Goal: Find specific page/section: Find specific page/section

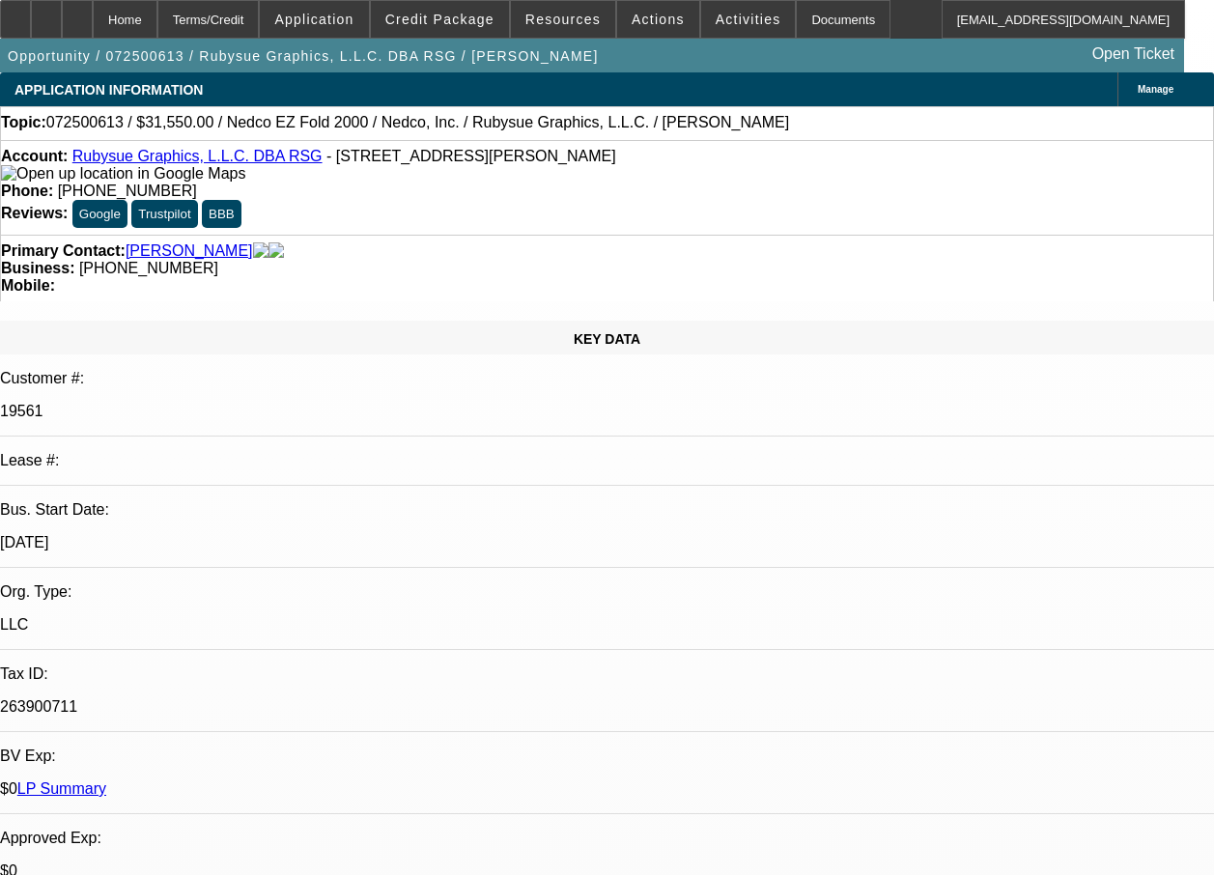
select select "0"
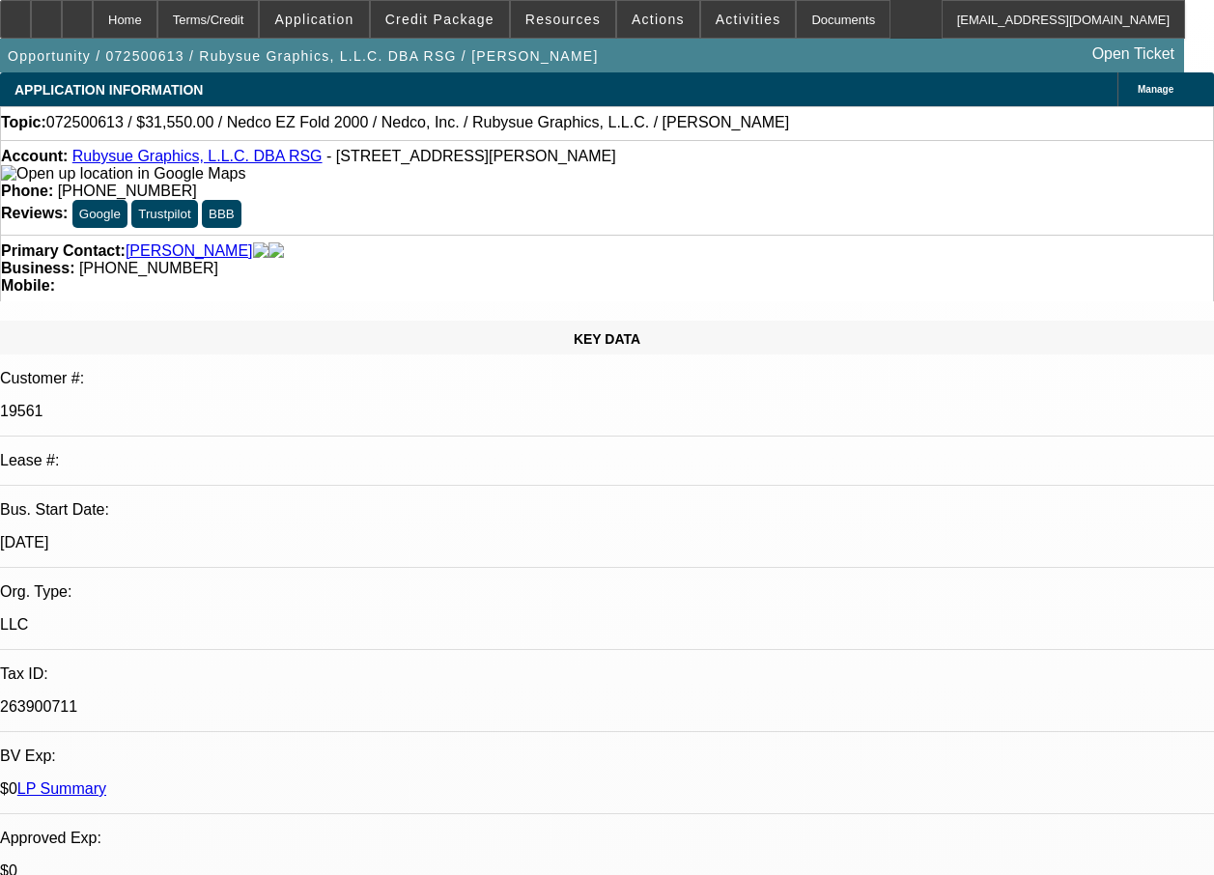
select select "0"
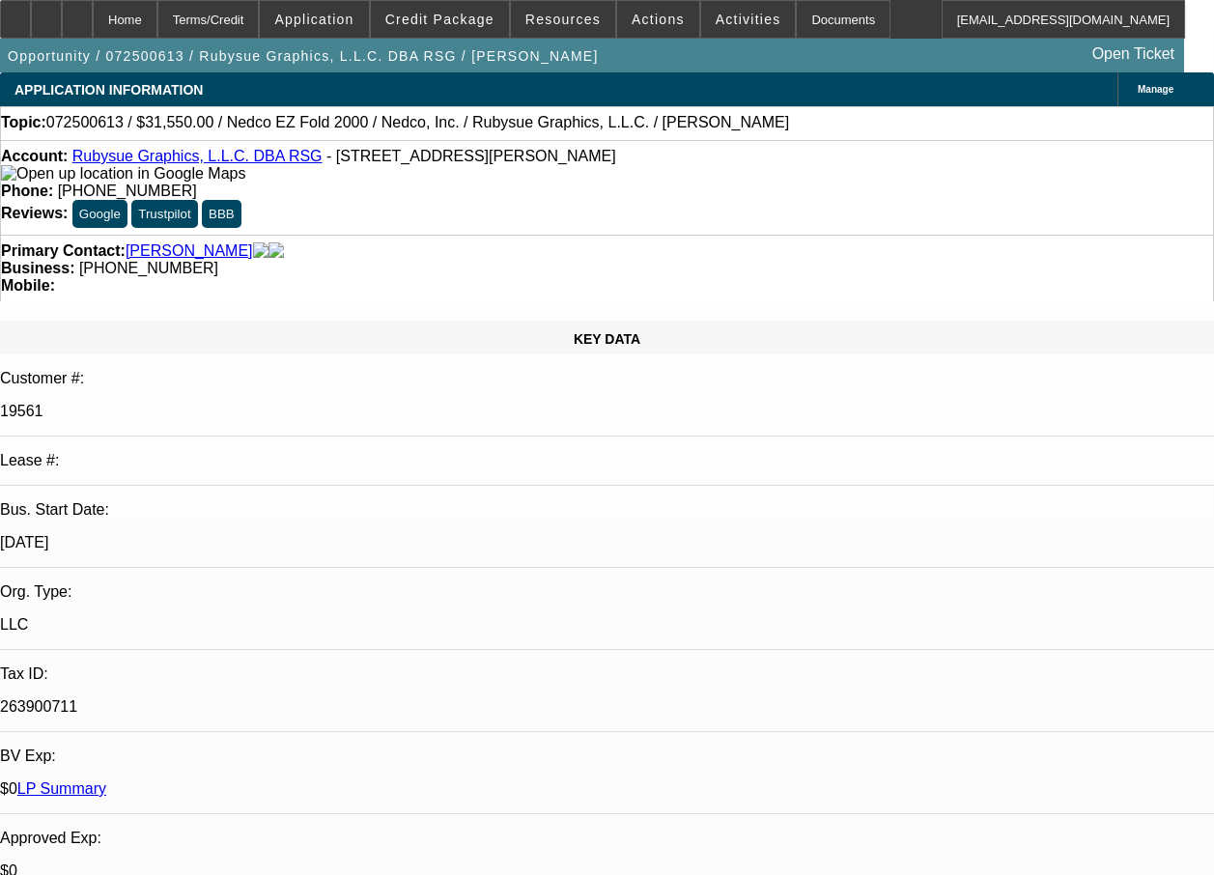
select select "0"
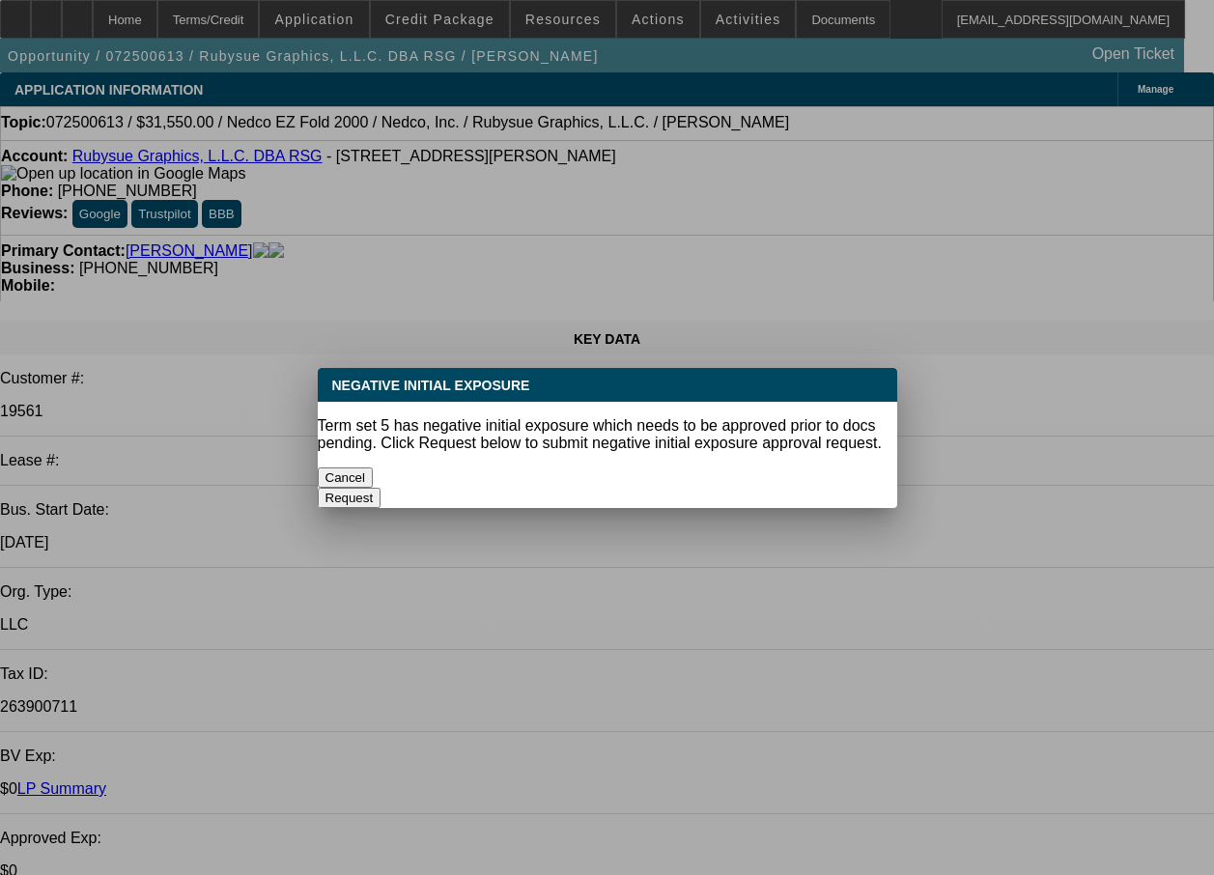
select select "1"
select select "2"
select select "1"
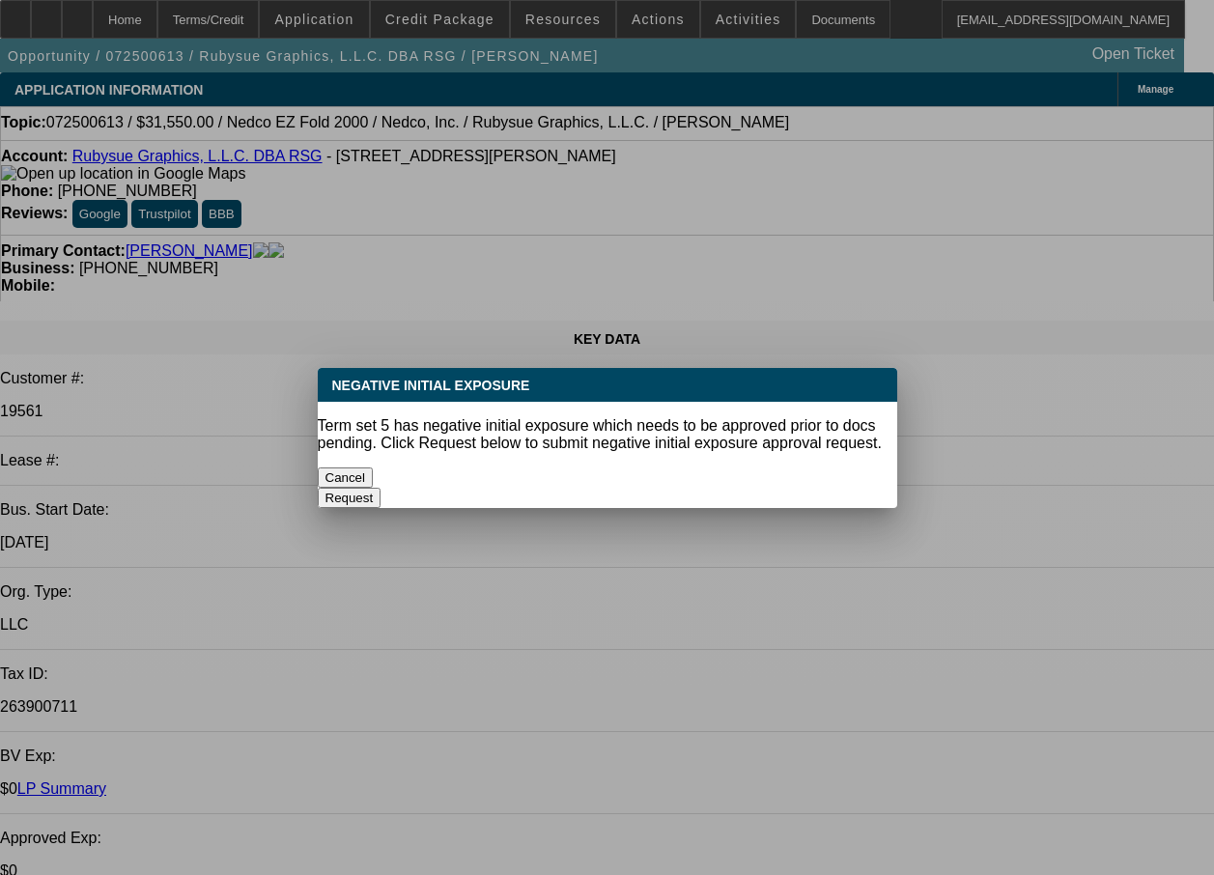
select select "2"
select select "1"
select select "2"
select select "1"
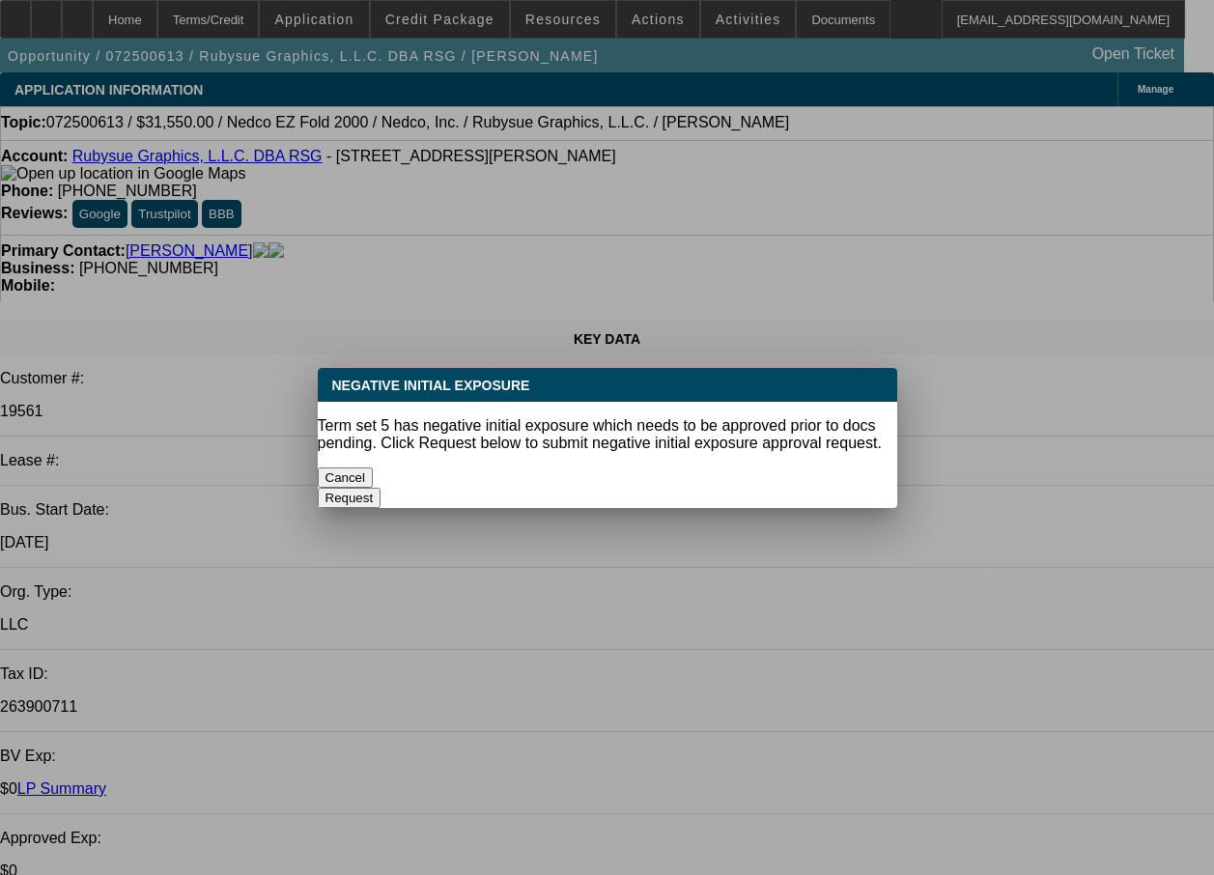
select select "1"
select select "2"
click at [374, 474] on button "Cancel" at bounding box center [346, 477] width 56 height 20
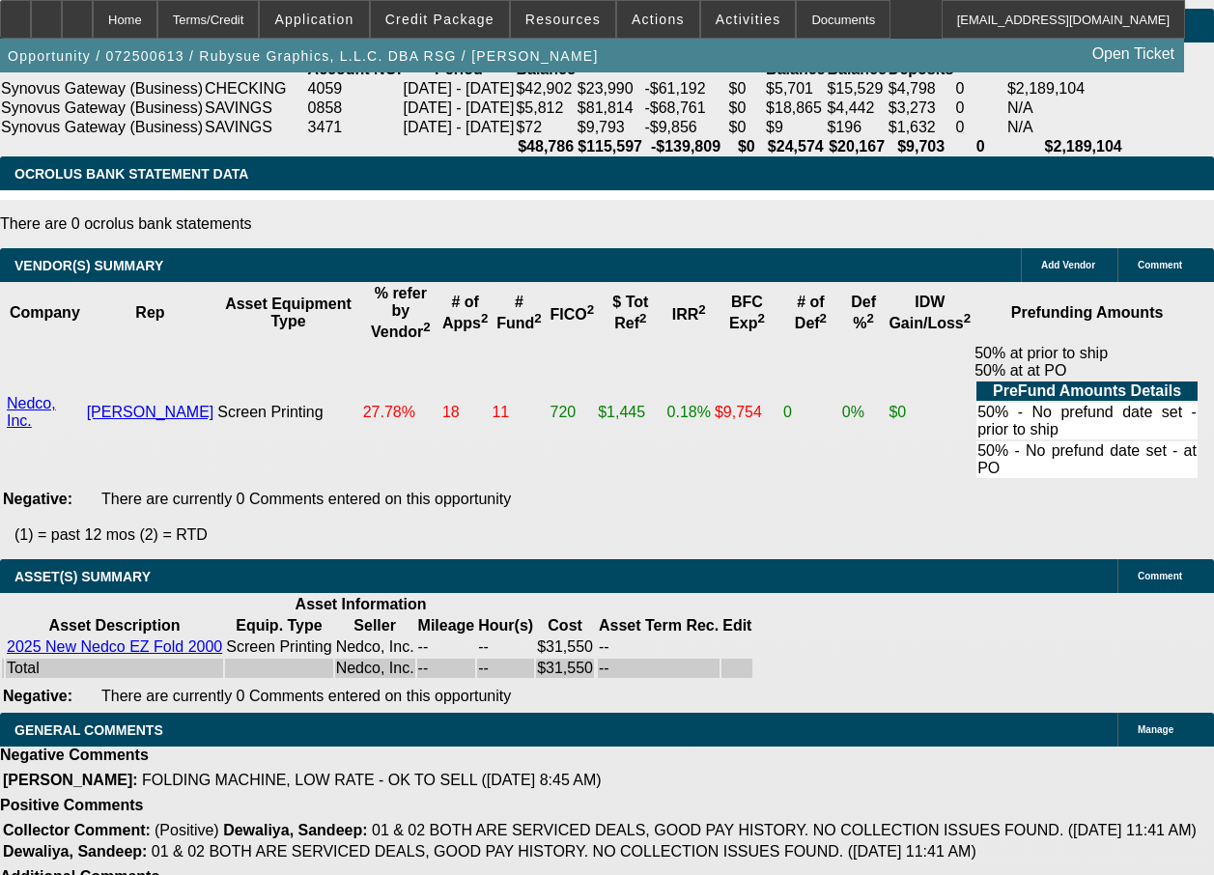
scroll to position [4048, 0]
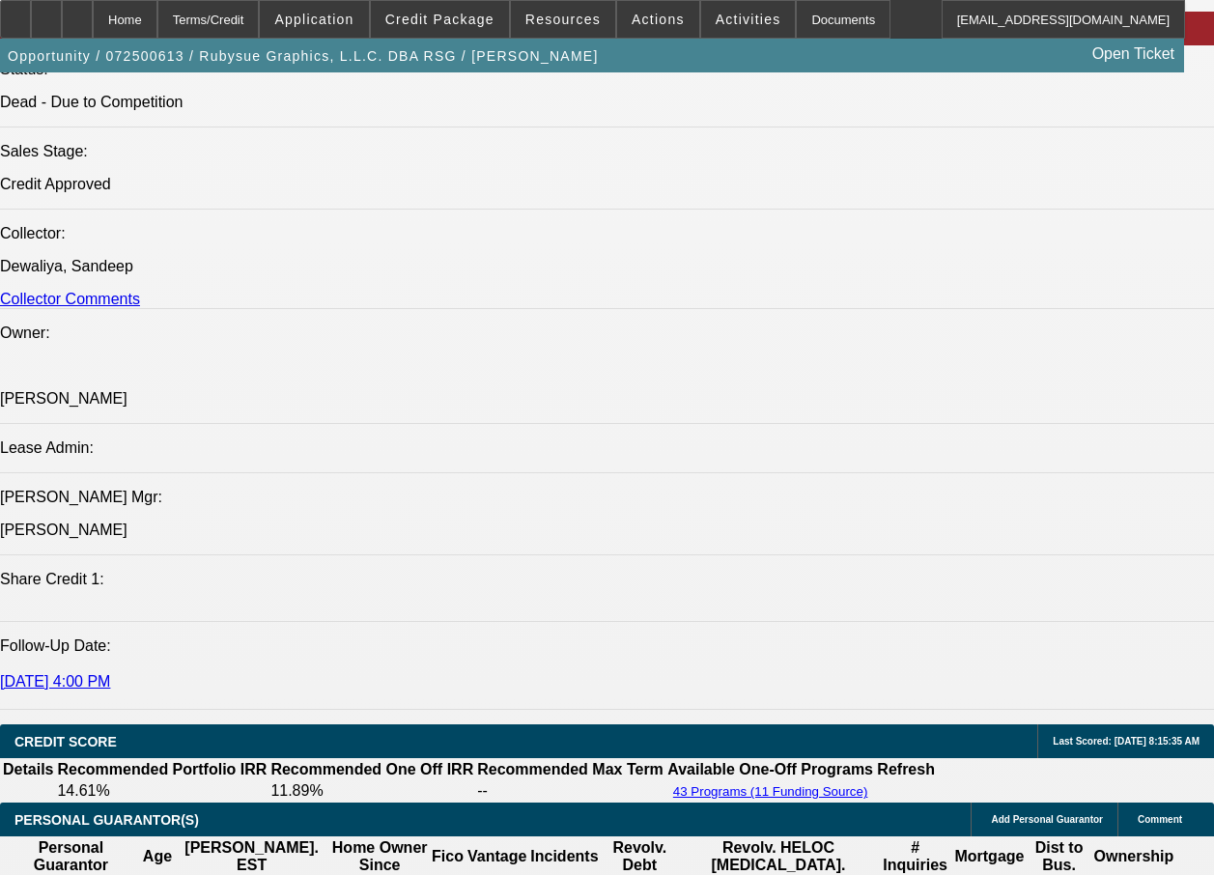
scroll to position [3060, 0]
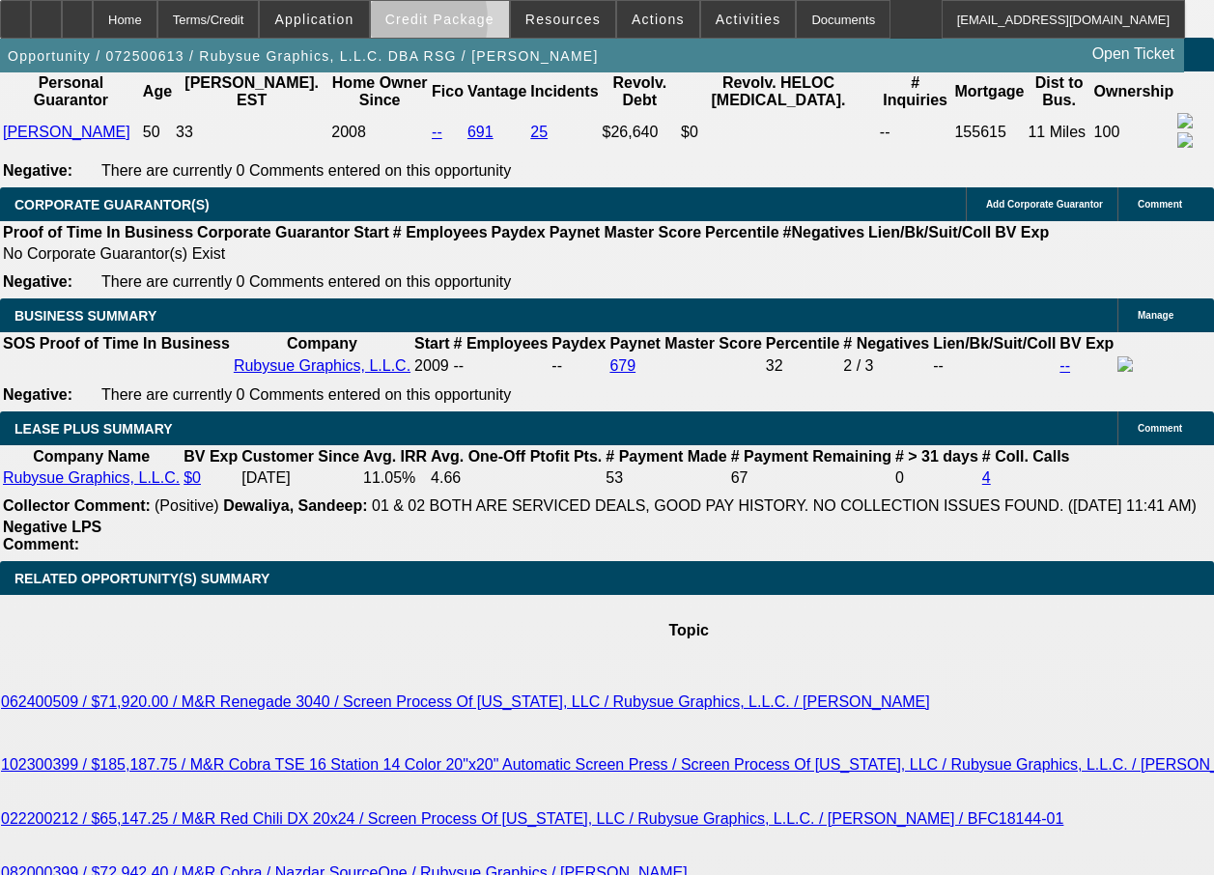
click at [419, 25] on span "Credit Package" at bounding box center [439, 19] width 109 height 15
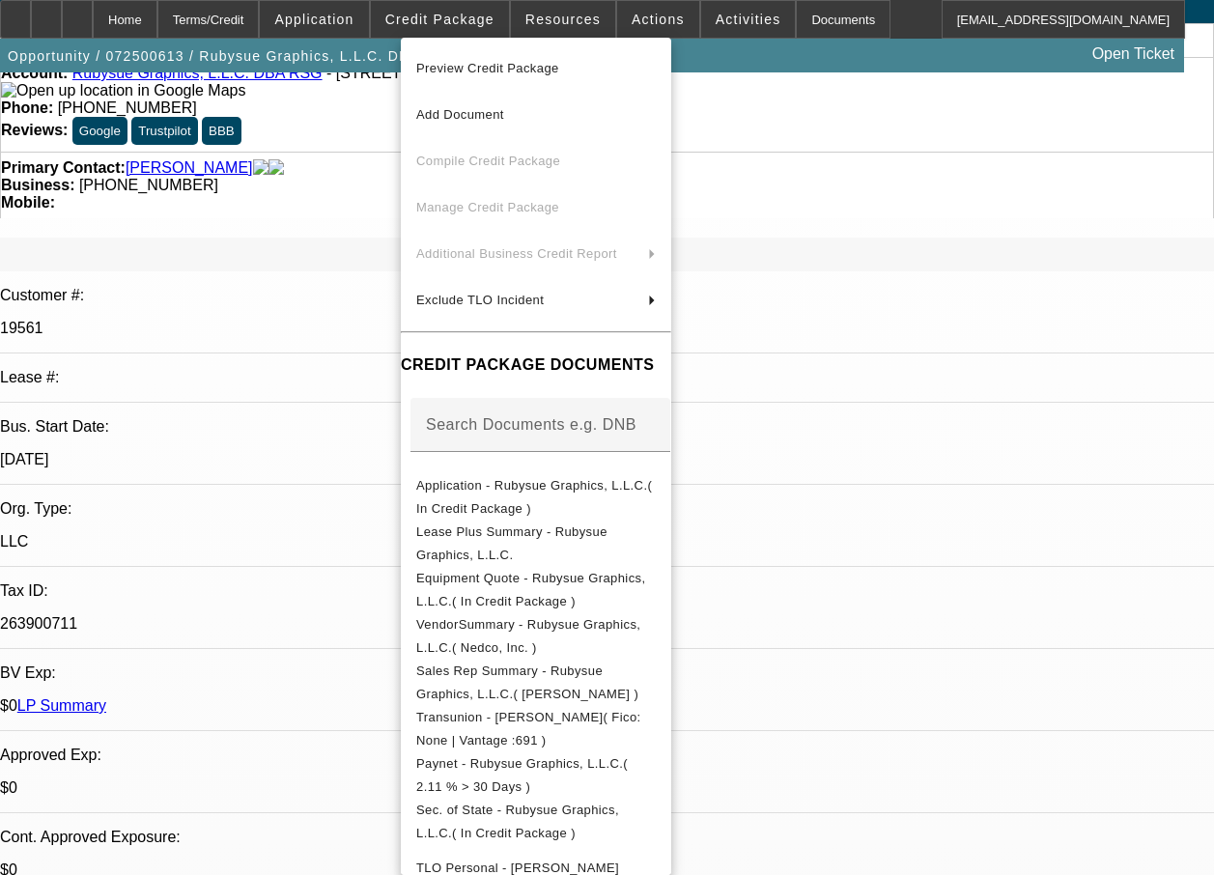
scroll to position [0, 0]
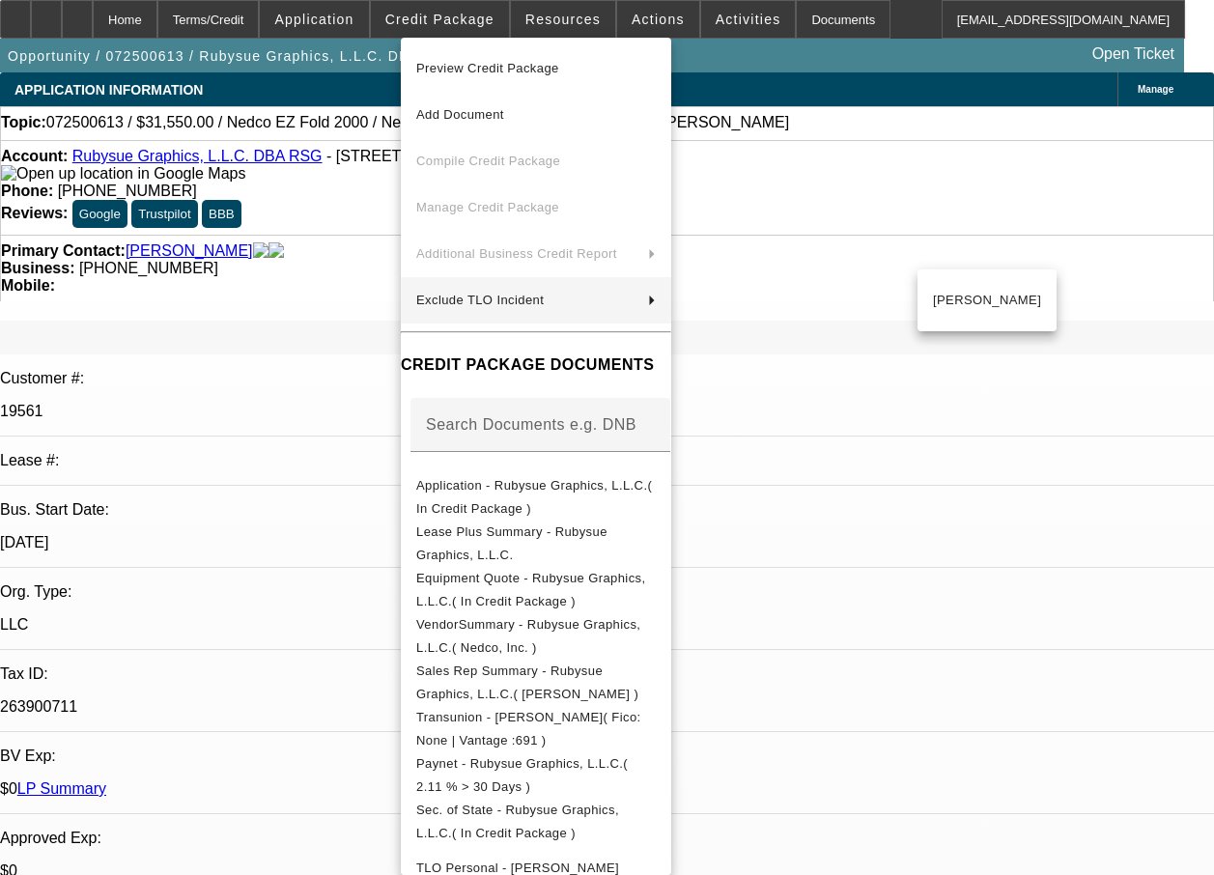
click at [327, 257] on div at bounding box center [607, 437] width 1214 height 875
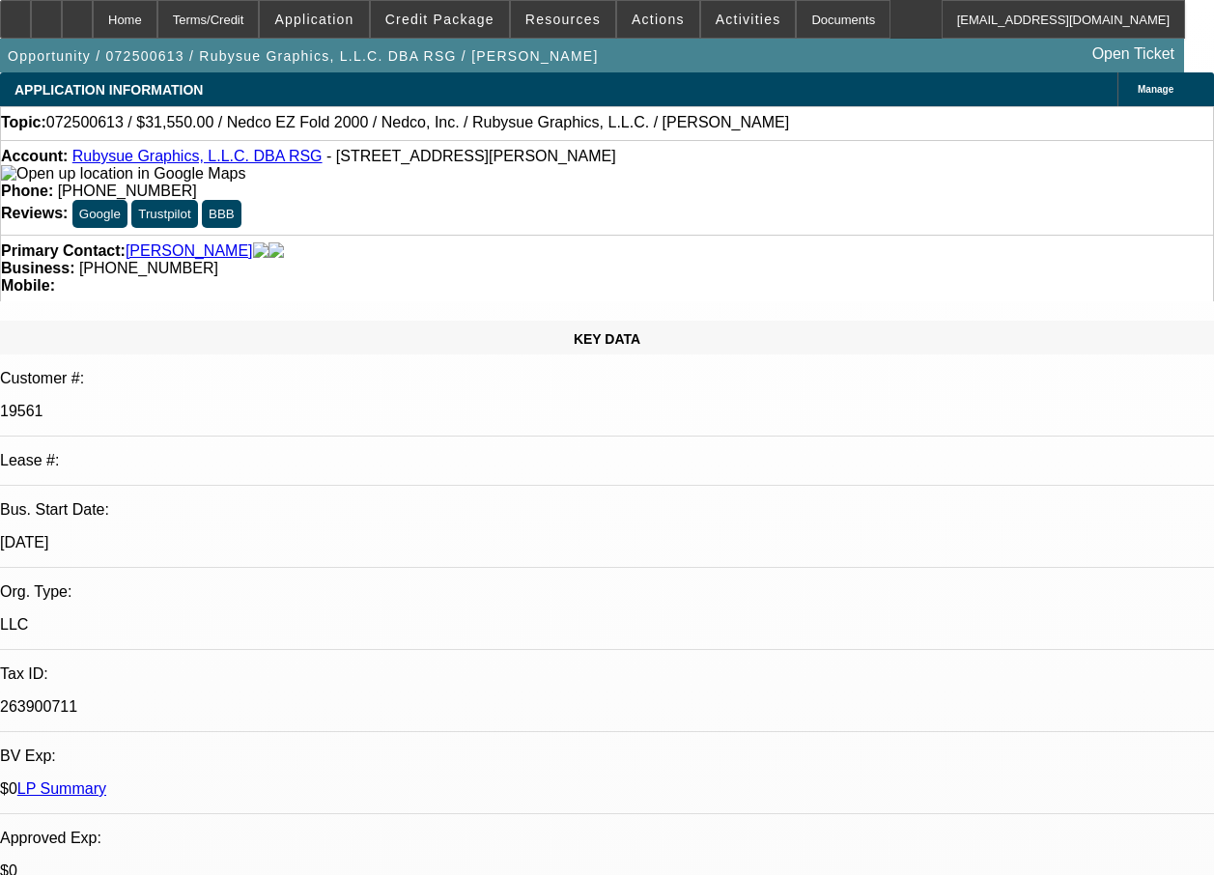
click at [106, 780] on link "LP Summary" at bounding box center [61, 788] width 89 height 16
